Goal: Complete application form

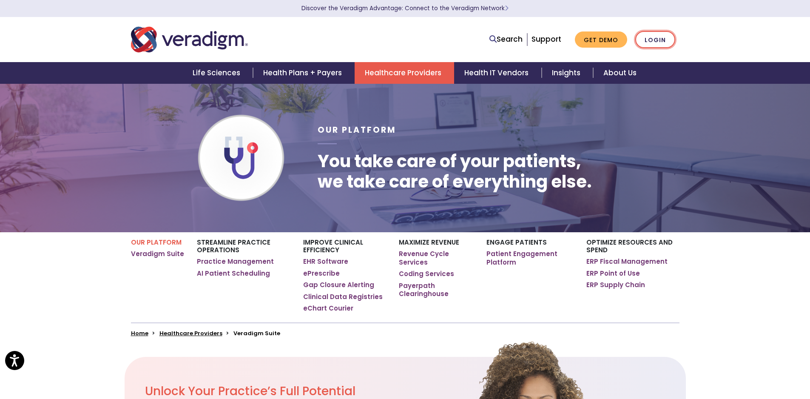
click at [648, 43] on link "Login" at bounding box center [655, 39] width 40 height 17
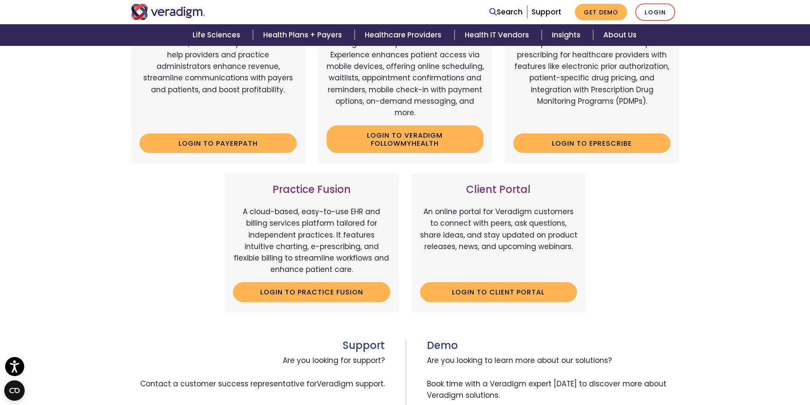
scroll to position [213, 0]
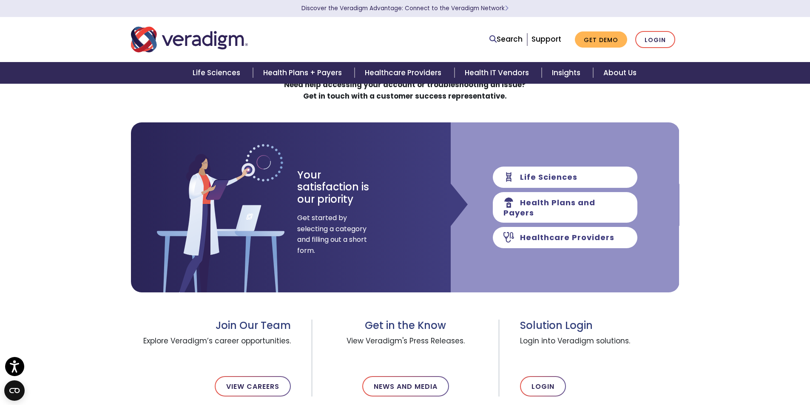
scroll to position [85, 0]
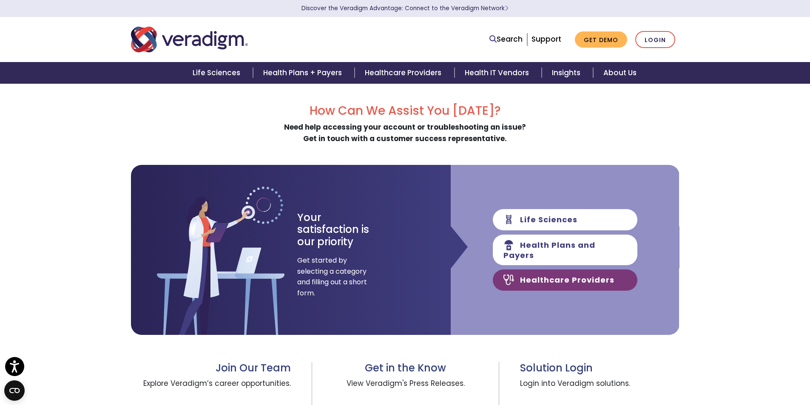
click at [544, 272] on link "Healthcare Providers" at bounding box center [565, 279] width 145 height 21
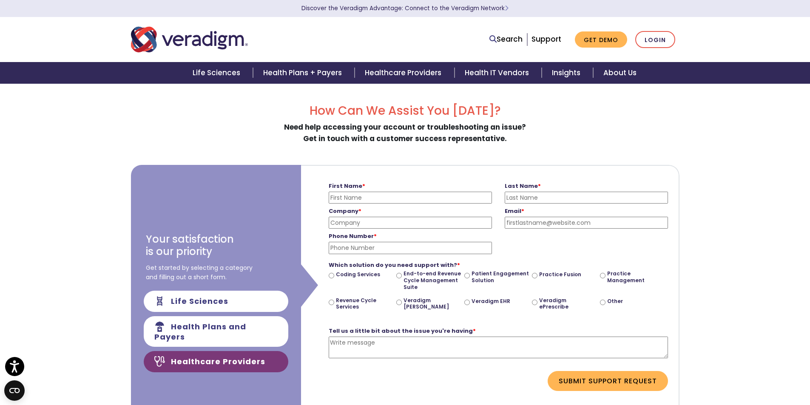
click at [335, 198] on input "First Name *" at bounding box center [410, 198] width 163 height 12
type input "beverley"
type input "Caspers"
type input "Atlanta Allergy & Asthma"
type input "bcaspers@coastalallergy.net"
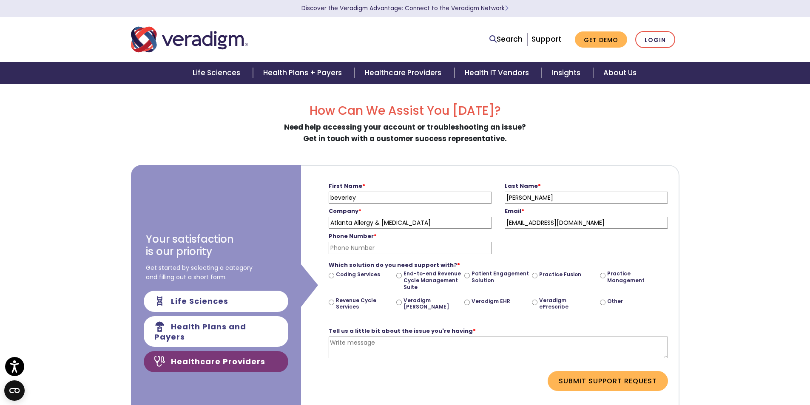
type input "9208103513"
click at [661, 48] on link "Login" at bounding box center [655, 39] width 40 height 17
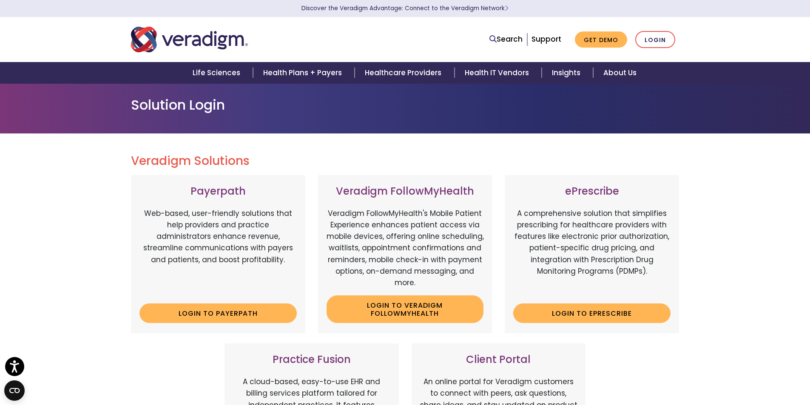
scroll to position [128, 0]
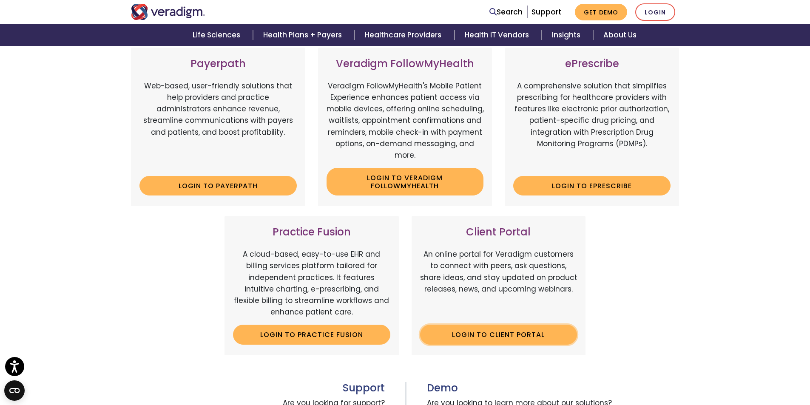
click at [496, 335] on link "Login to Client Portal" at bounding box center [498, 335] width 157 height 20
